Goal: Find specific page/section: Find specific page/section

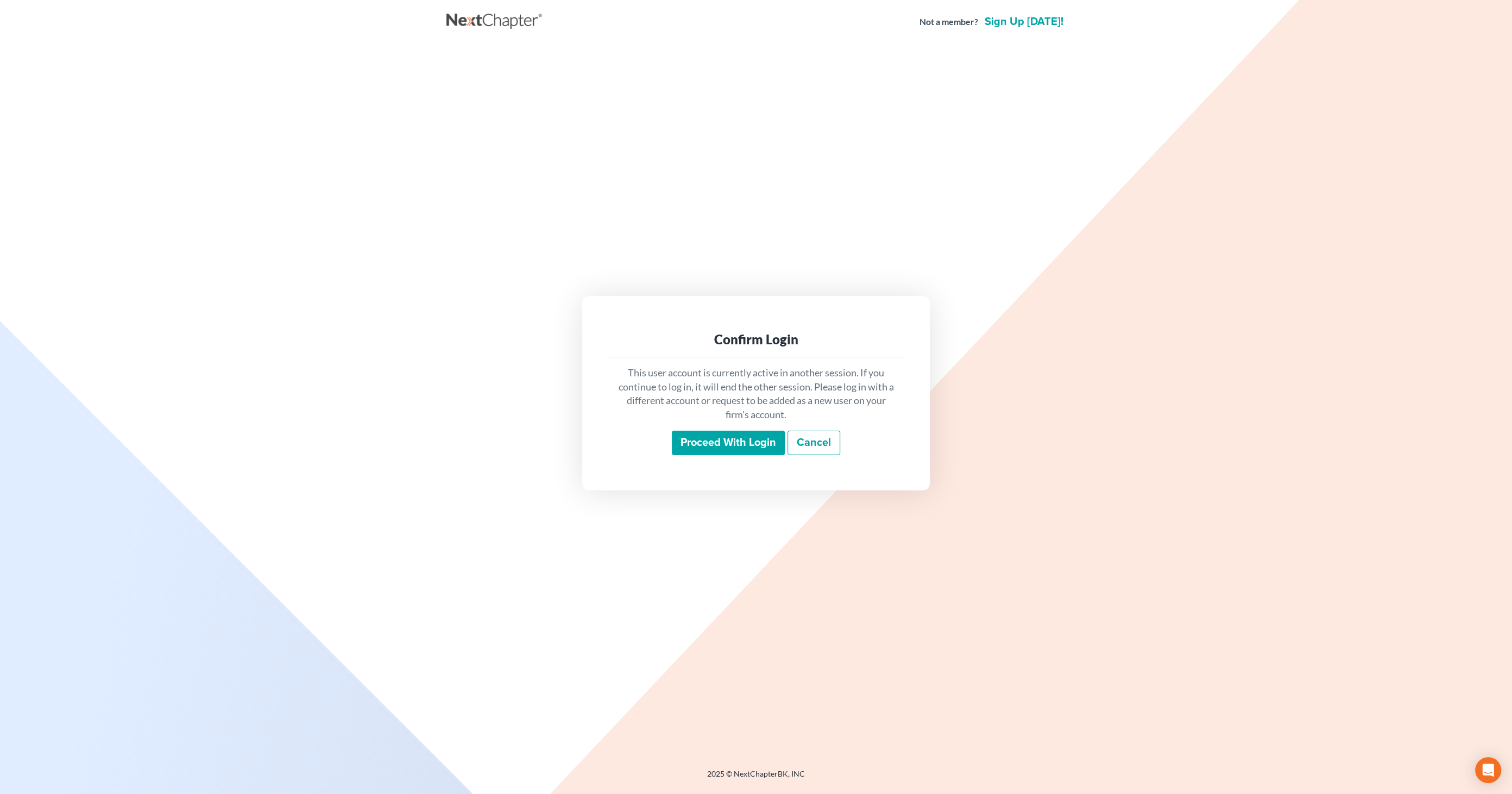
click at [759, 446] on input "Proceed with login" at bounding box center [728, 443] width 113 height 25
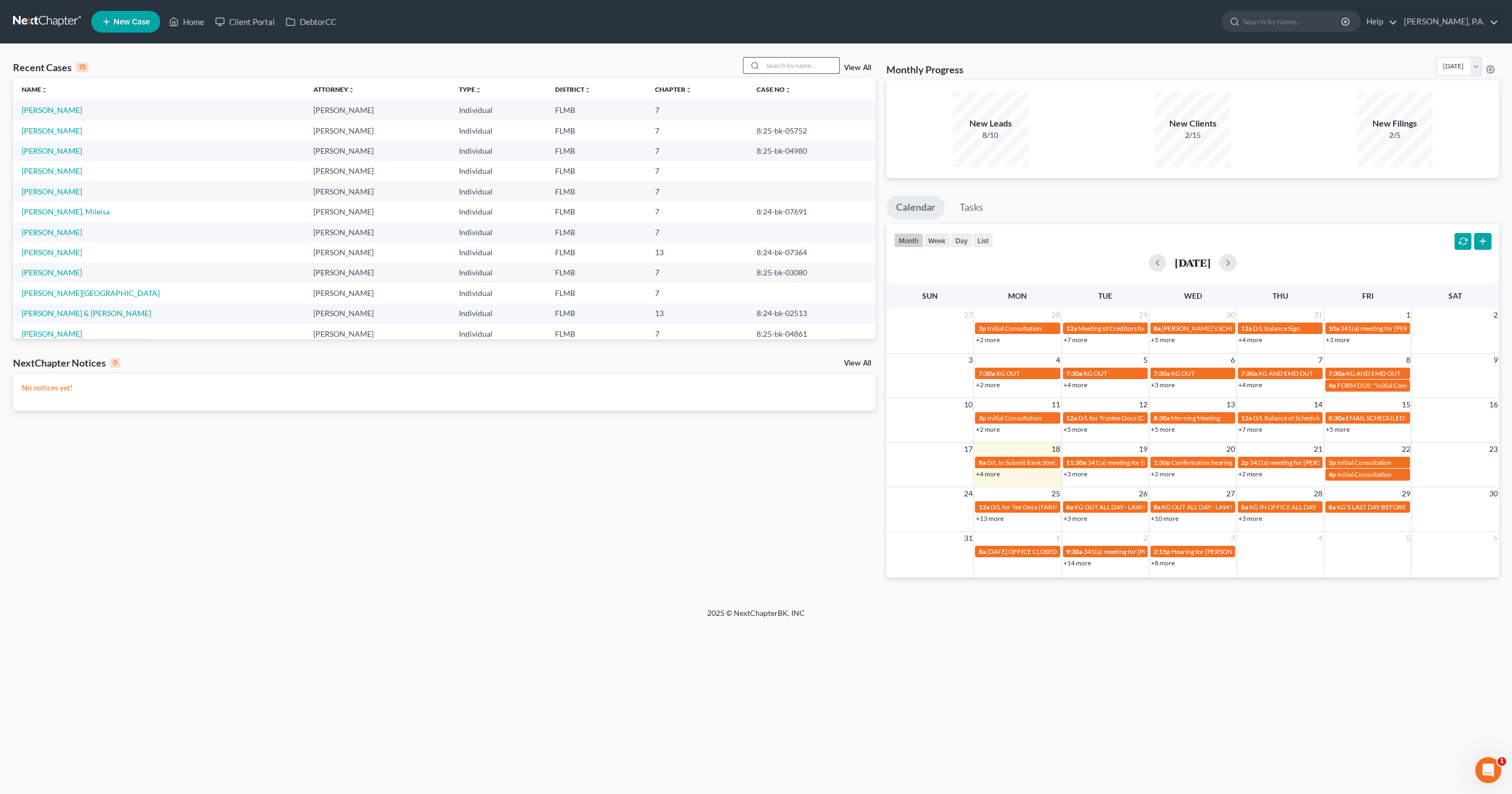
click at [781, 68] on input "search" at bounding box center [800, 65] width 76 height 16
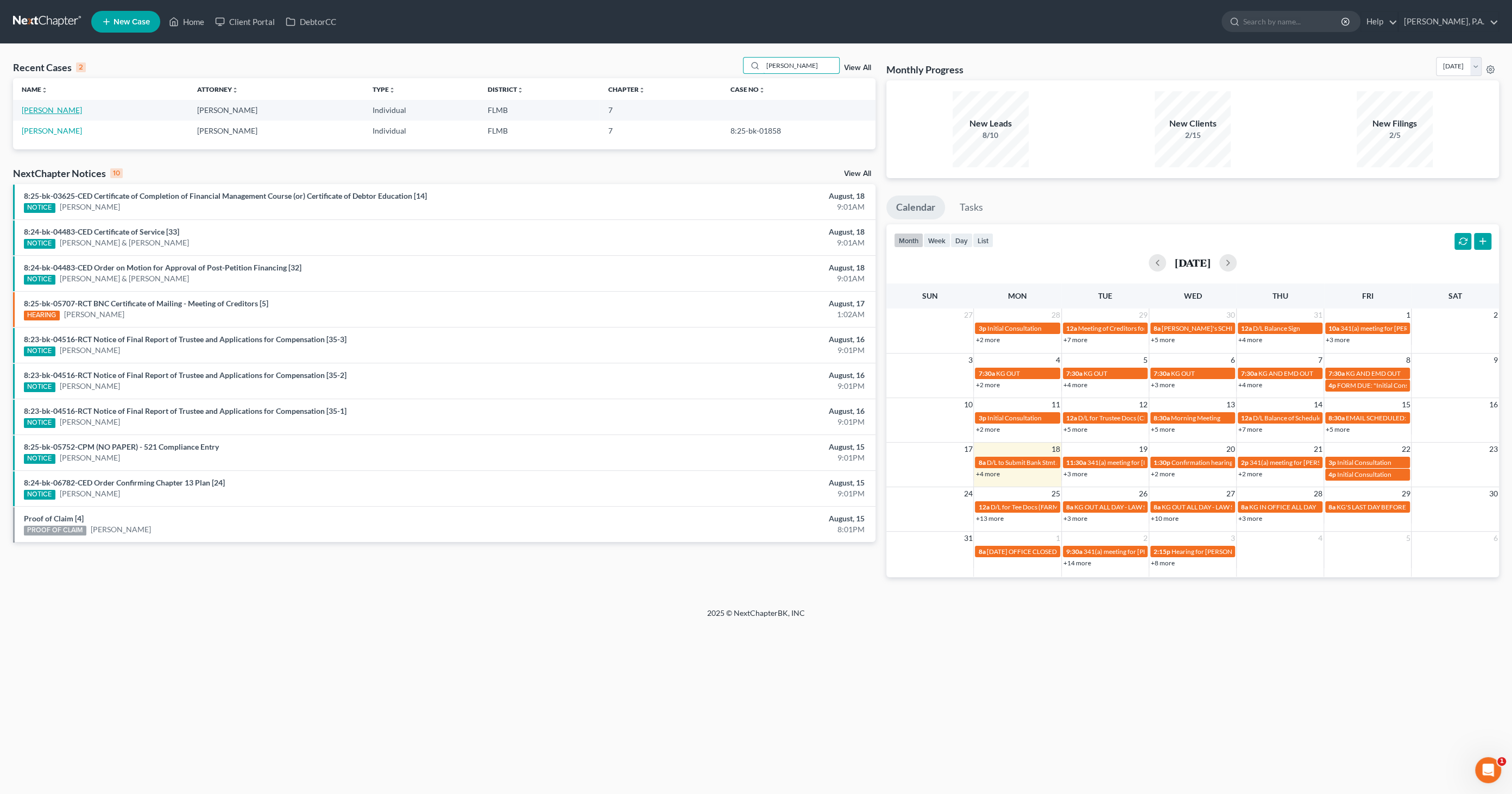
type input "[PERSON_NAME]"
click at [33, 112] on link "[PERSON_NAME]" at bounding box center [52, 110] width 60 height 9
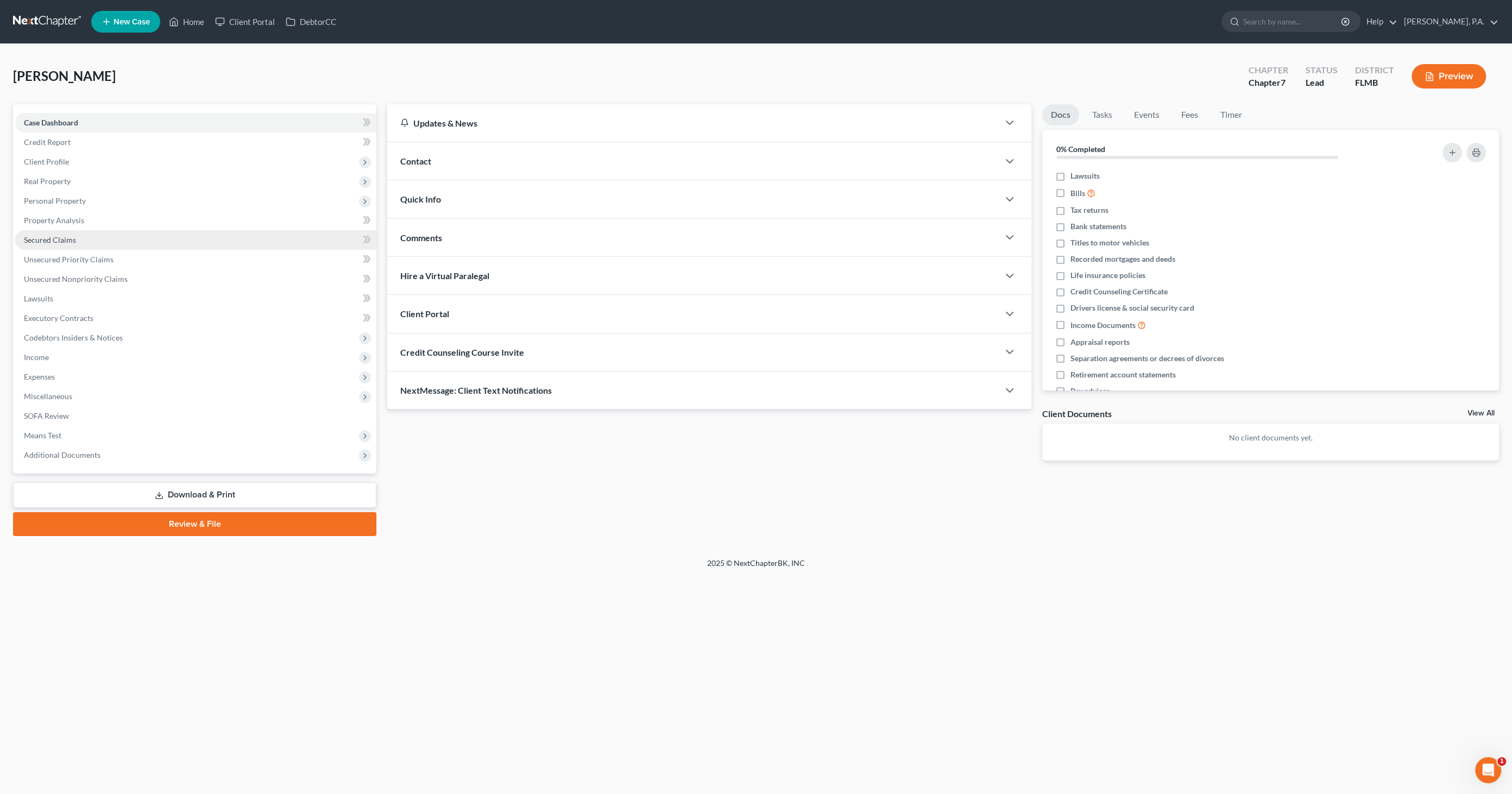
click at [60, 231] on link "Secured Claims" at bounding box center [195, 240] width 361 height 19
